Goal: Use online tool/utility: Utilize a website feature to perform a specific function

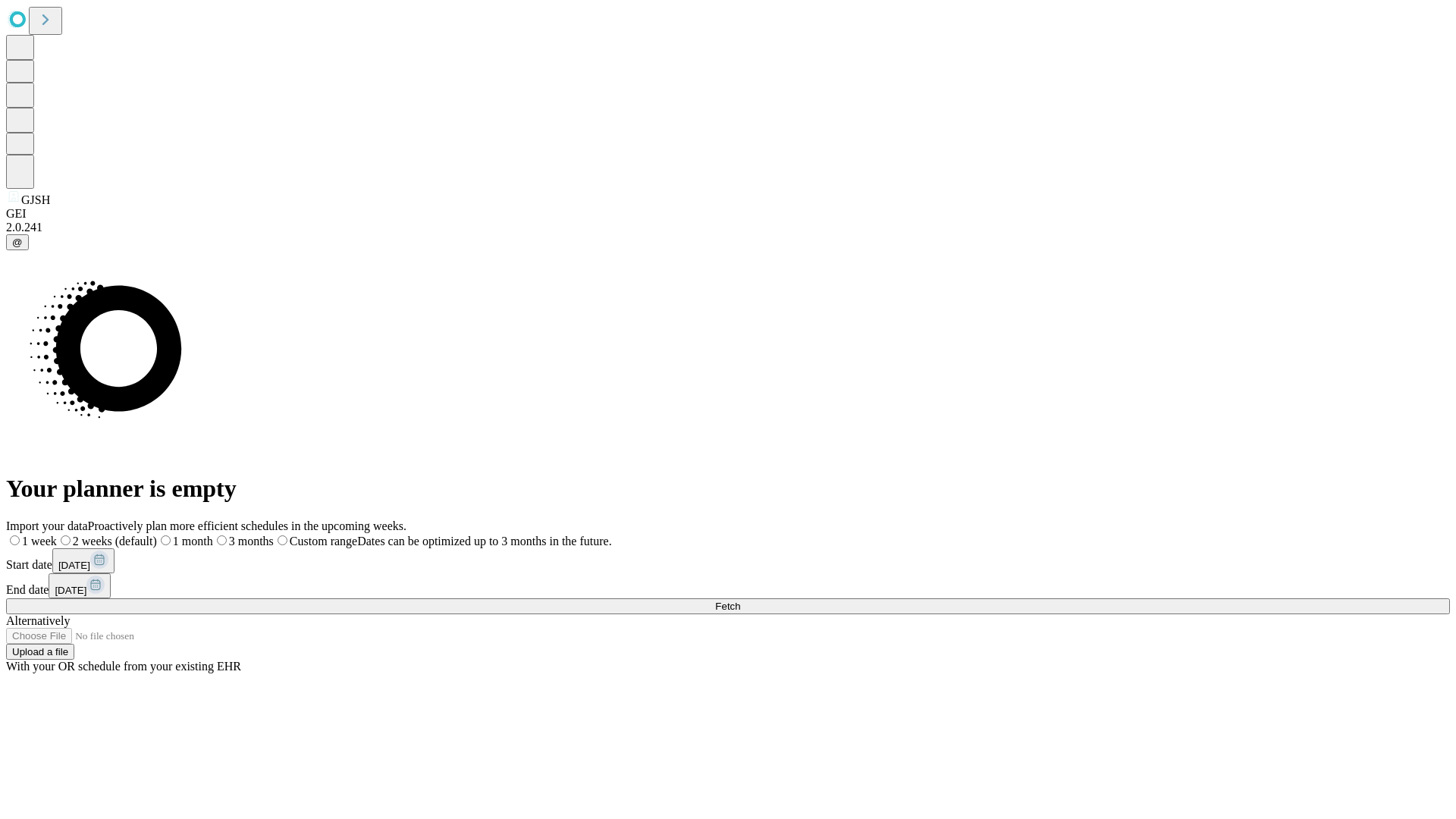
click at [740, 601] on span "Fetch" at bounding box center [728, 606] width 25 height 12
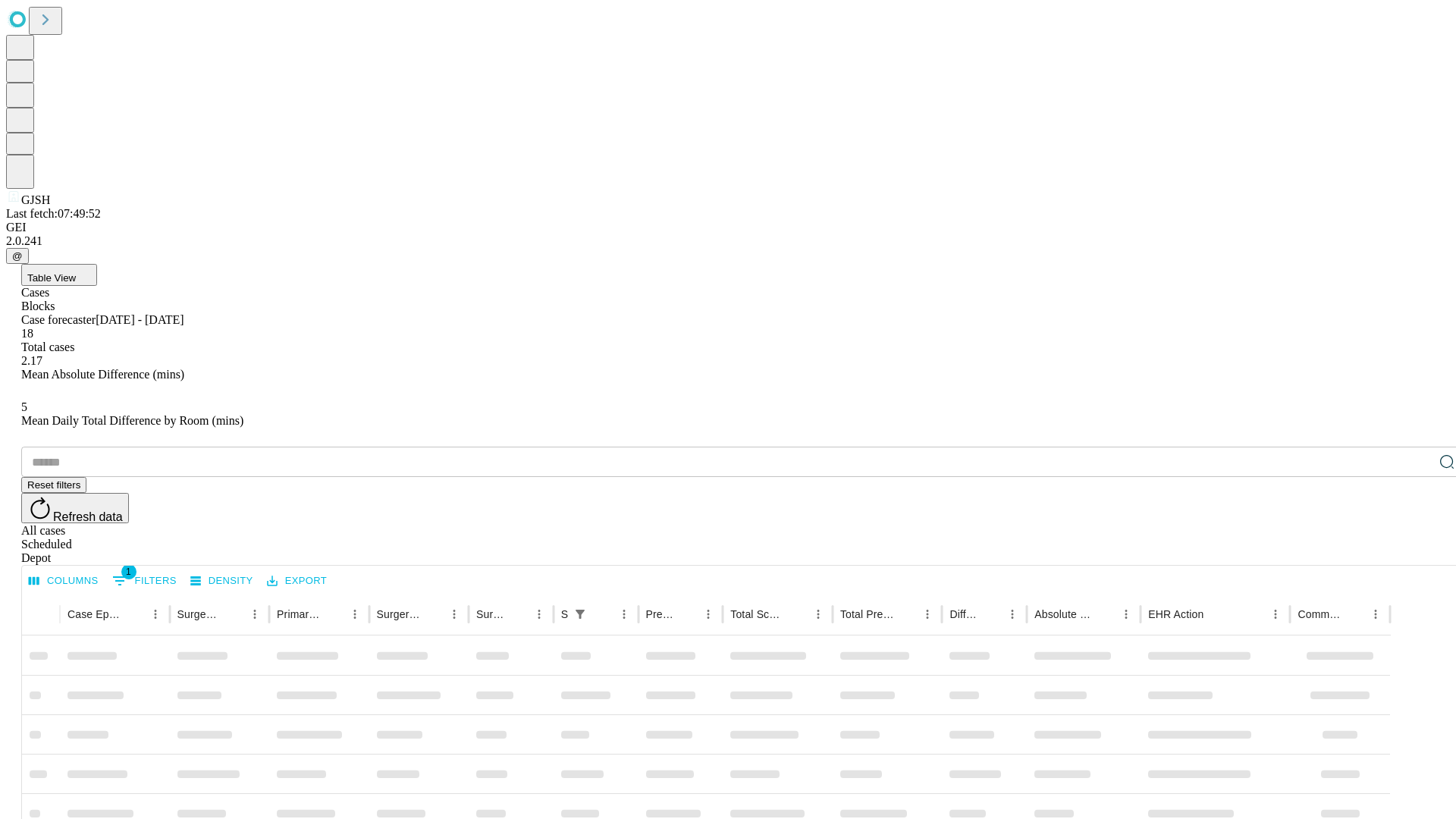
click at [75, 272] on span "Table View" at bounding box center [51, 277] width 49 height 12
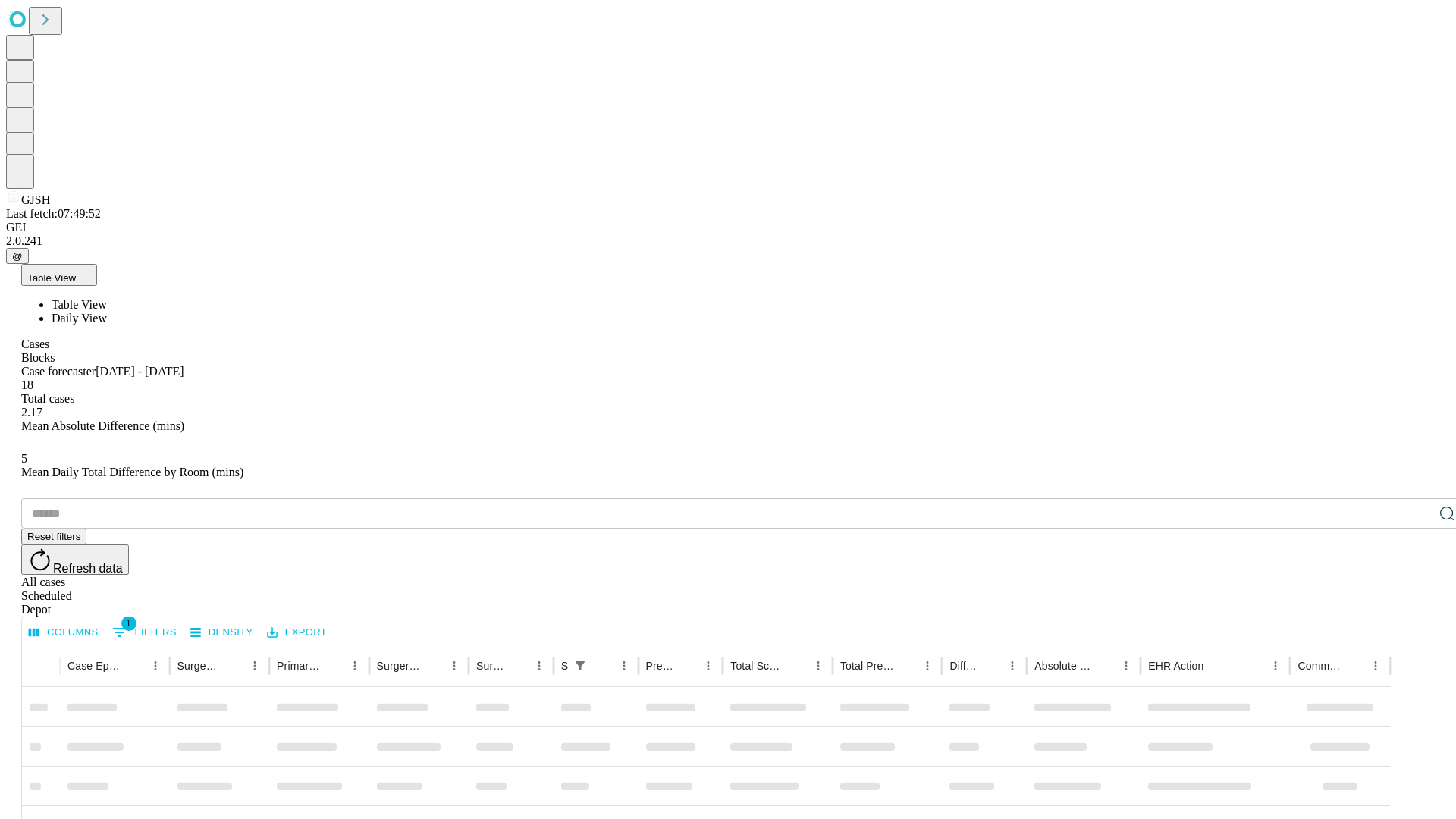
click at [107, 312] on span "Daily View" at bounding box center [79, 318] width 56 height 13
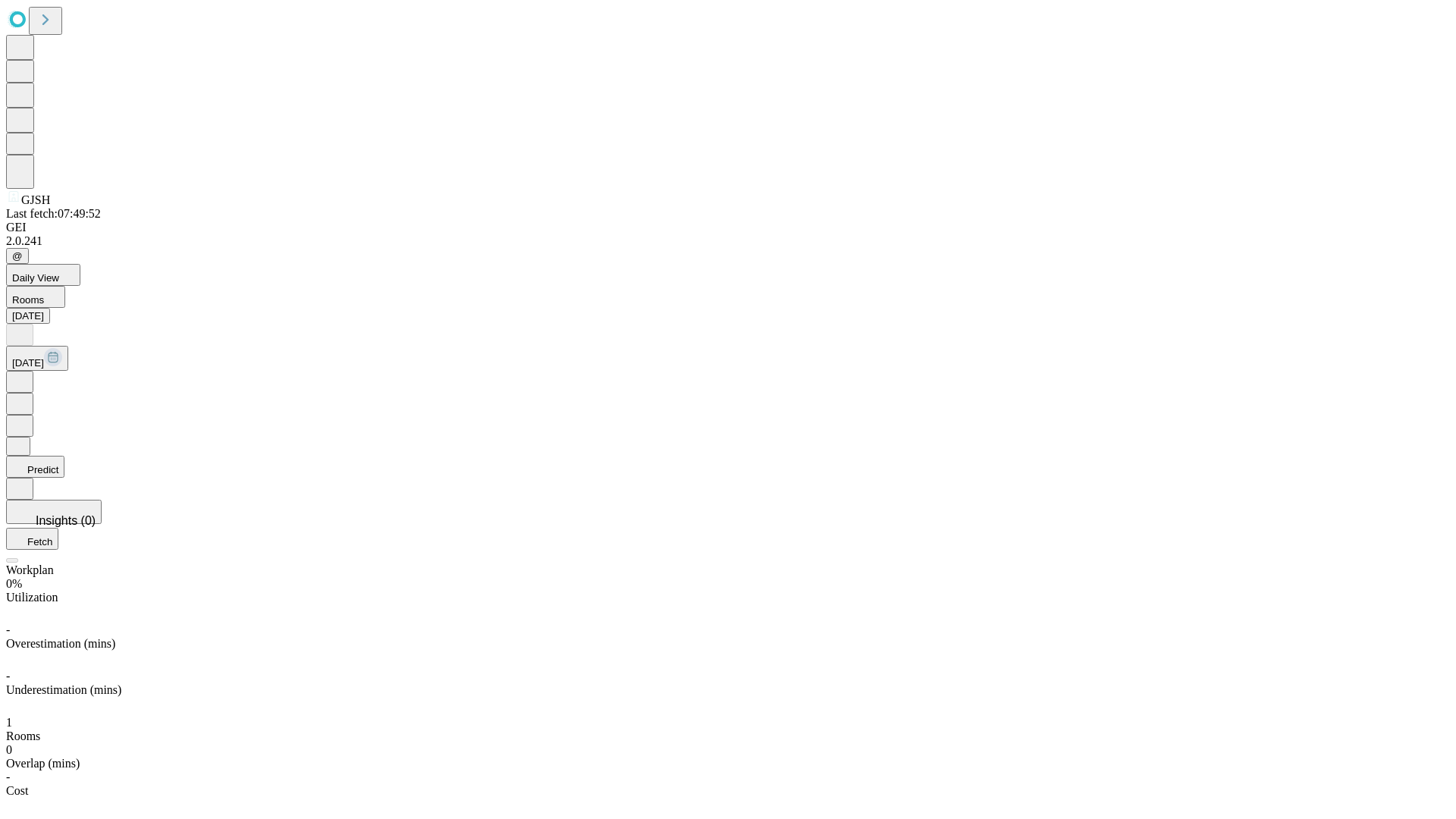
click at [65, 455] on button "Predict" at bounding box center [35, 466] width 58 height 22
